Goal: Find specific page/section: Find specific page/section

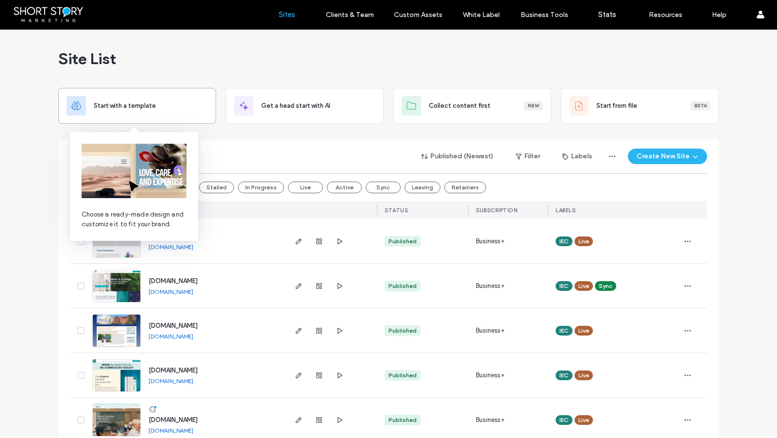
scroll to position [0, 0]
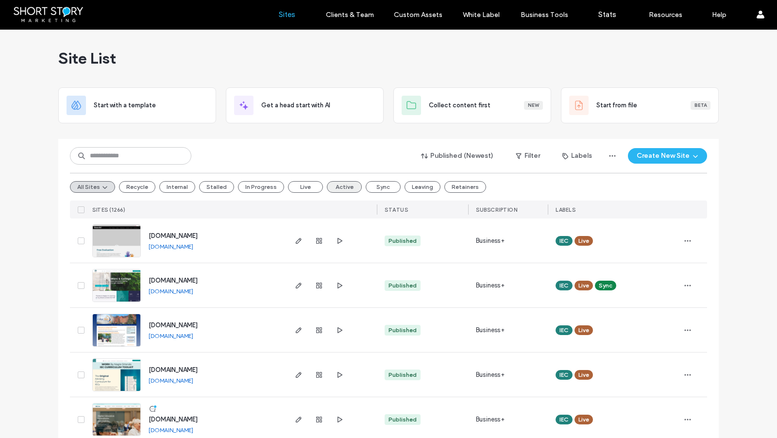
click at [339, 186] on button "Active" at bounding box center [344, 187] width 35 height 12
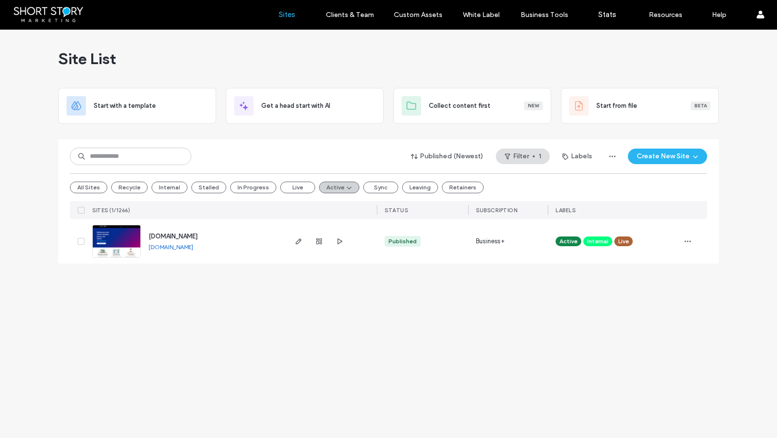
scroll to position [0, 0]
click at [182, 237] on span "[DOMAIN_NAME]" at bounding box center [173, 236] width 49 height 7
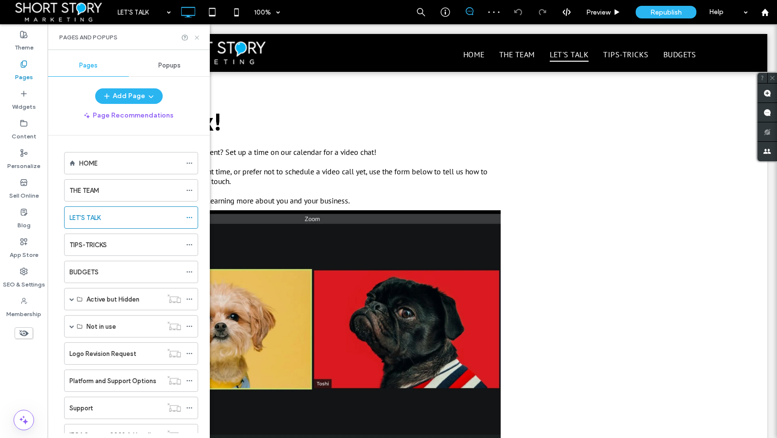
drag, startPoint x: 198, startPoint y: 38, endPoint x: 149, endPoint y: 31, distance: 49.6
click at [198, 38] on icon at bounding box center [196, 37] width 7 height 7
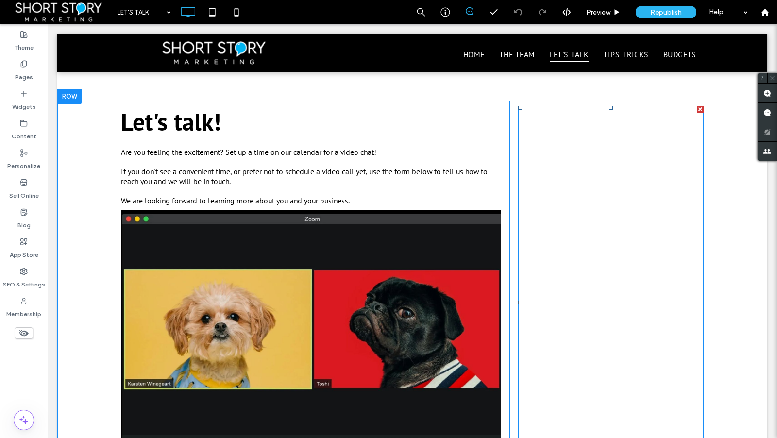
click at [564, 329] on span at bounding box center [610, 302] width 185 height 393
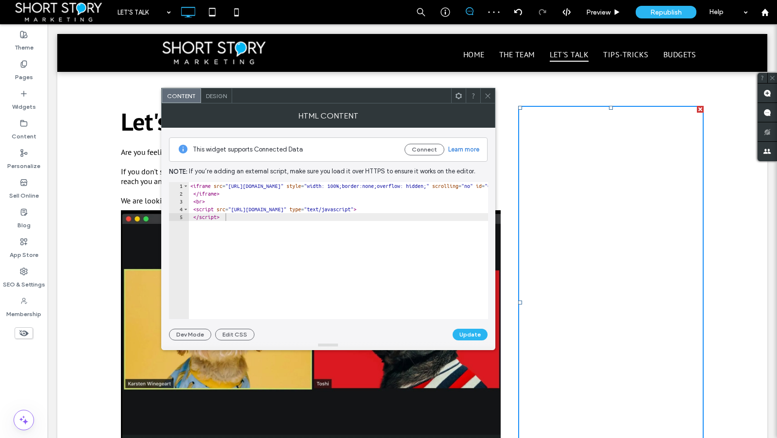
click at [486, 92] on icon at bounding box center [487, 95] width 7 height 7
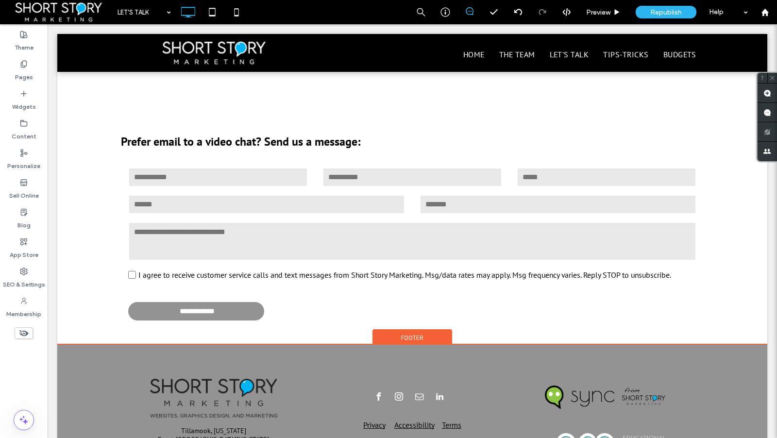
scroll to position [386, 0]
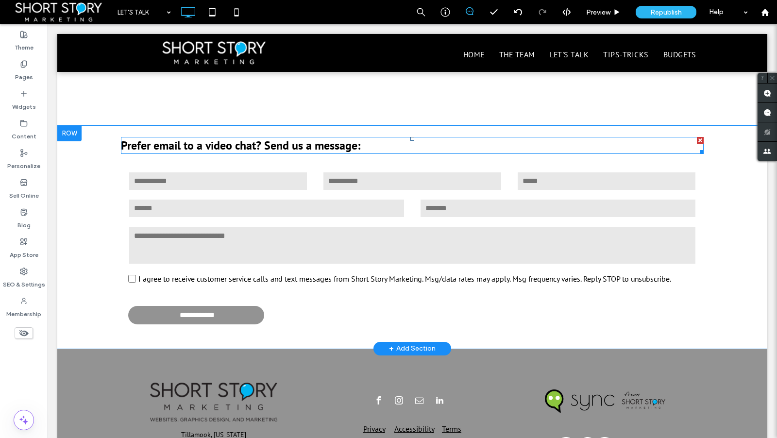
click at [177, 146] on span "Prefer email to a video chat? Send us a message:" at bounding box center [240, 145] width 239 height 15
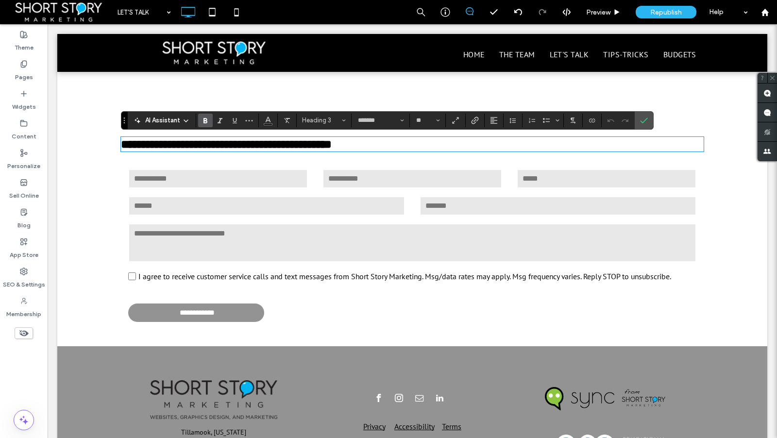
drag, startPoint x: 178, startPoint y: 146, endPoint x: 203, endPoint y: 147, distance: 25.8
click at [179, 145] on span "**********" at bounding box center [226, 144] width 211 height 12
